Goal: Navigation & Orientation: Find specific page/section

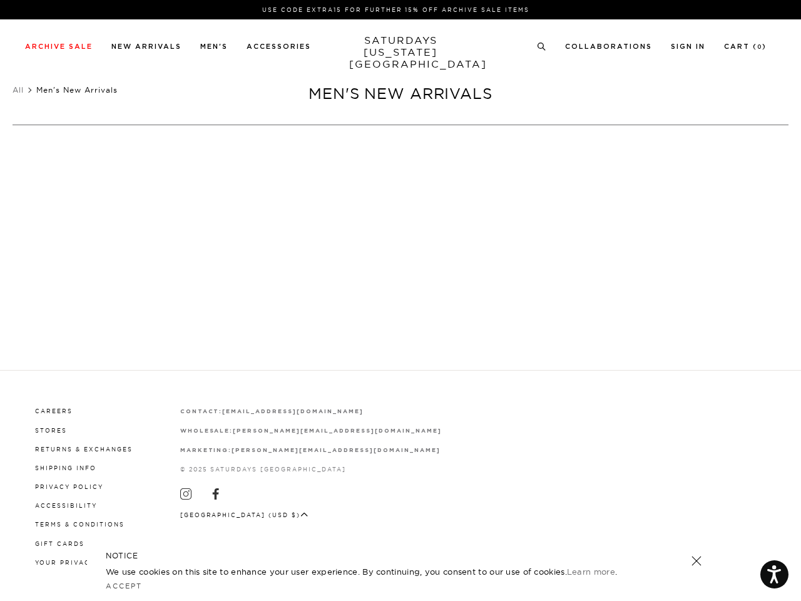
click at [401, 301] on div at bounding box center [401, 311] width 304 height 26
click at [536, 275] on link at bounding box center [535, 275] width 11 height 11
click at [542, 46] on icon at bounding box center [541, 47] width 9 height 8
click at [148, 148] on p at bounding box center [149, 148] width 26 height 11
click at [697, 561] on link at bounding box center [697, 561] width 18 height 18
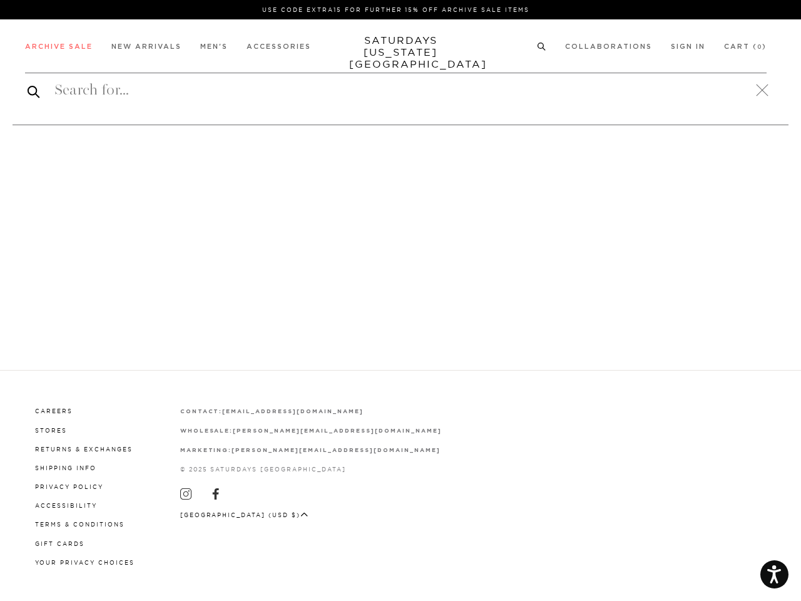
click at [231, 513] on button "[GEOGRAPHIC_DATA] (USD $)" at bounding box center [244, 514] width 128 height 9
